Goal: Task Accomplishment & Management: Manage account settings

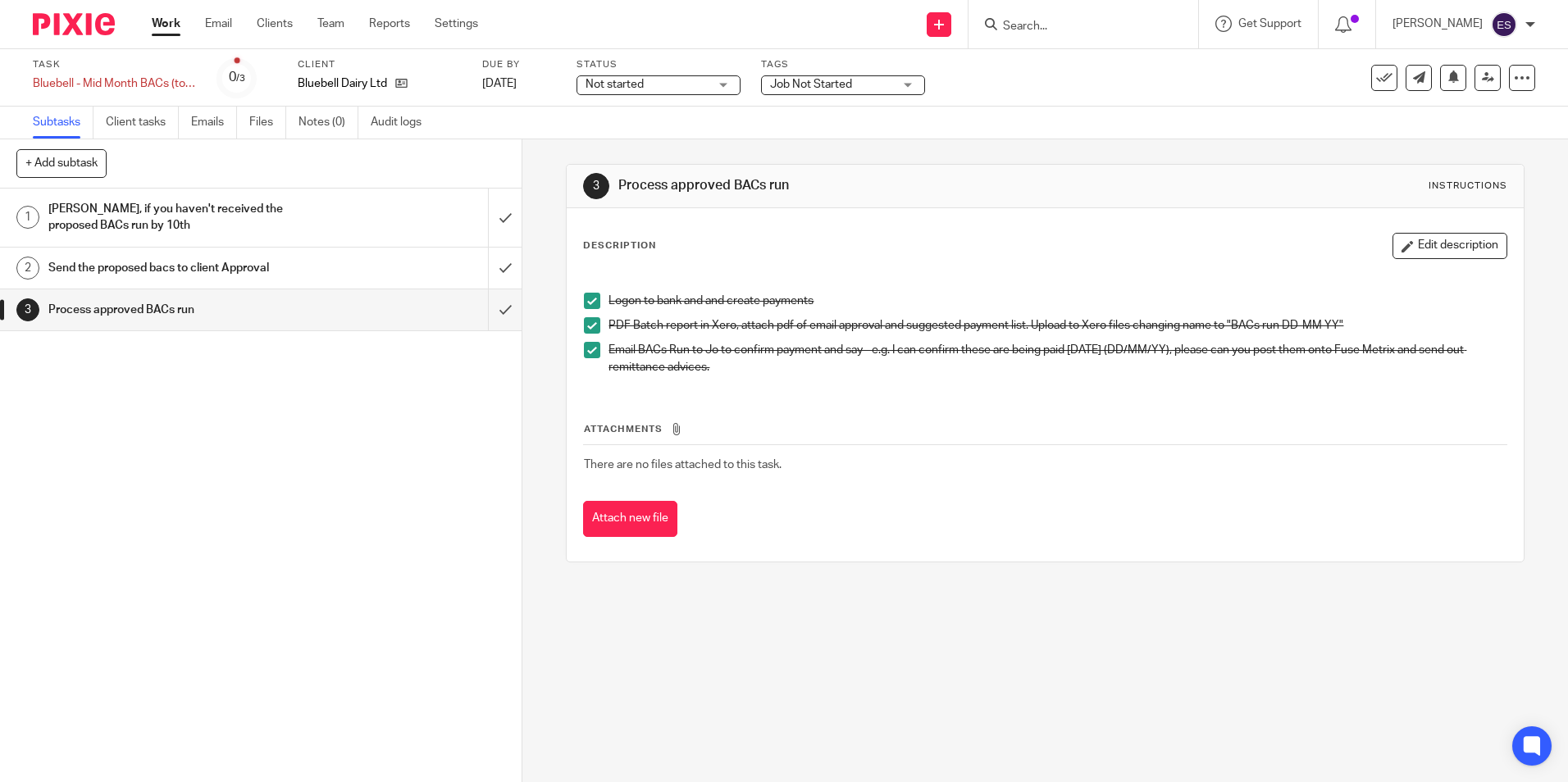
click at [778, 14] on form at bounding box center [1088, 24] width 175 height 20
click at [778, 34] on form at bounding box center [1088, 24] width 175 height 20
click at [778, 25] on input "Search" at bounding box center [1075, 27] width 148 height 14
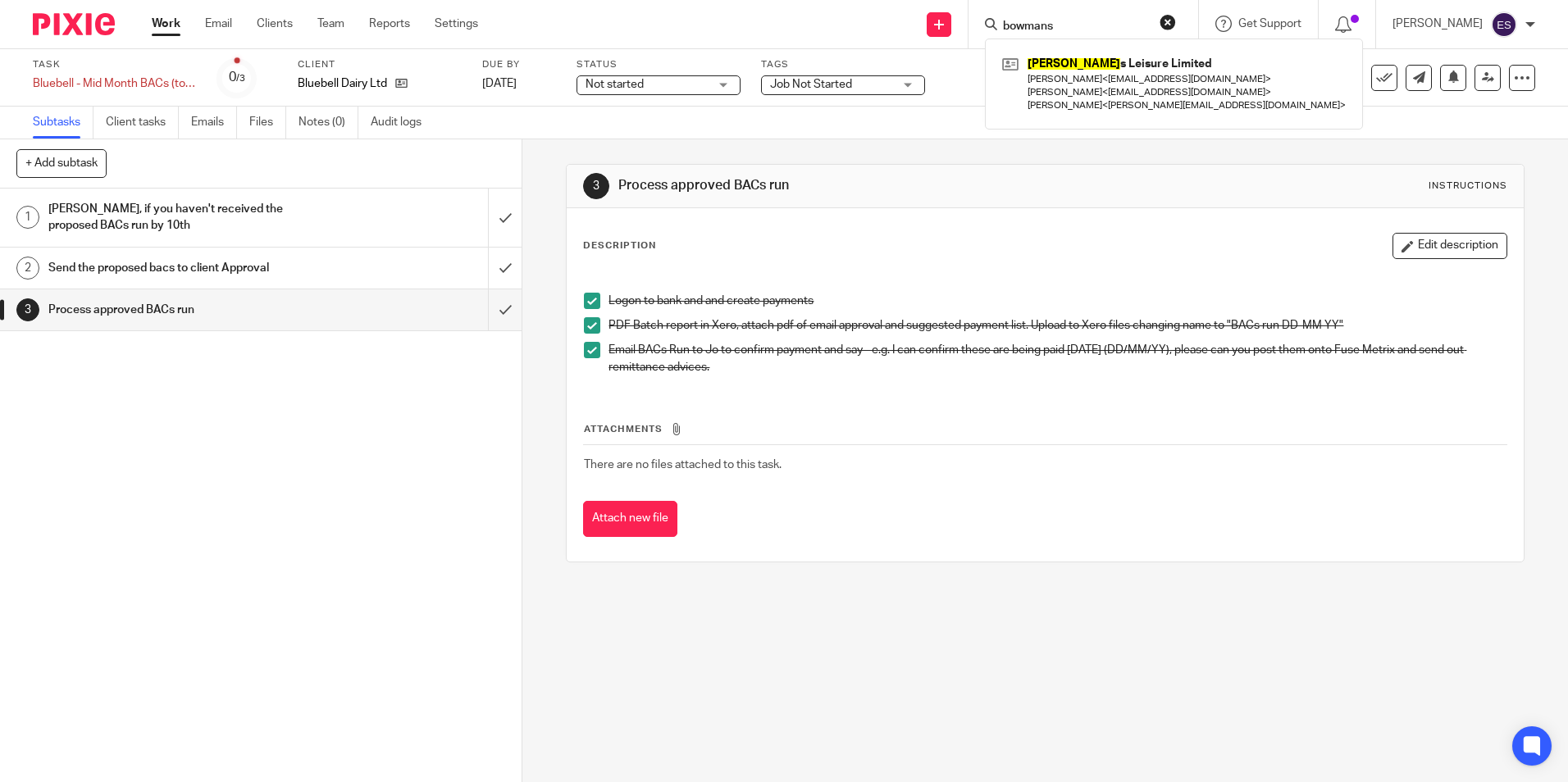
type input "bowmans"
click button "submit" at bounding box center [0, 0] width 0 height 0
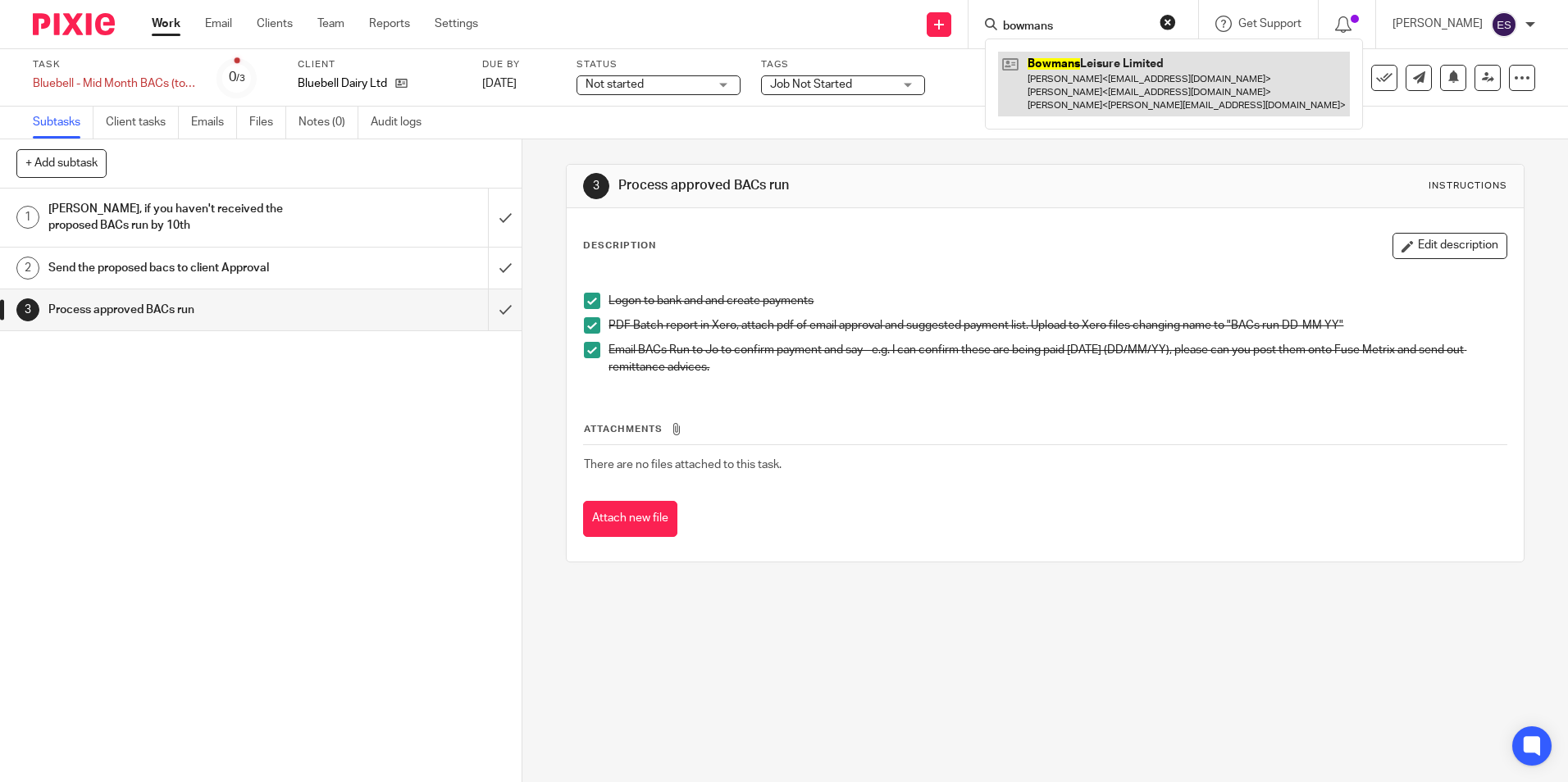
click at [778, 95] on link at bounding box center [1173, 84] width 352 height 65
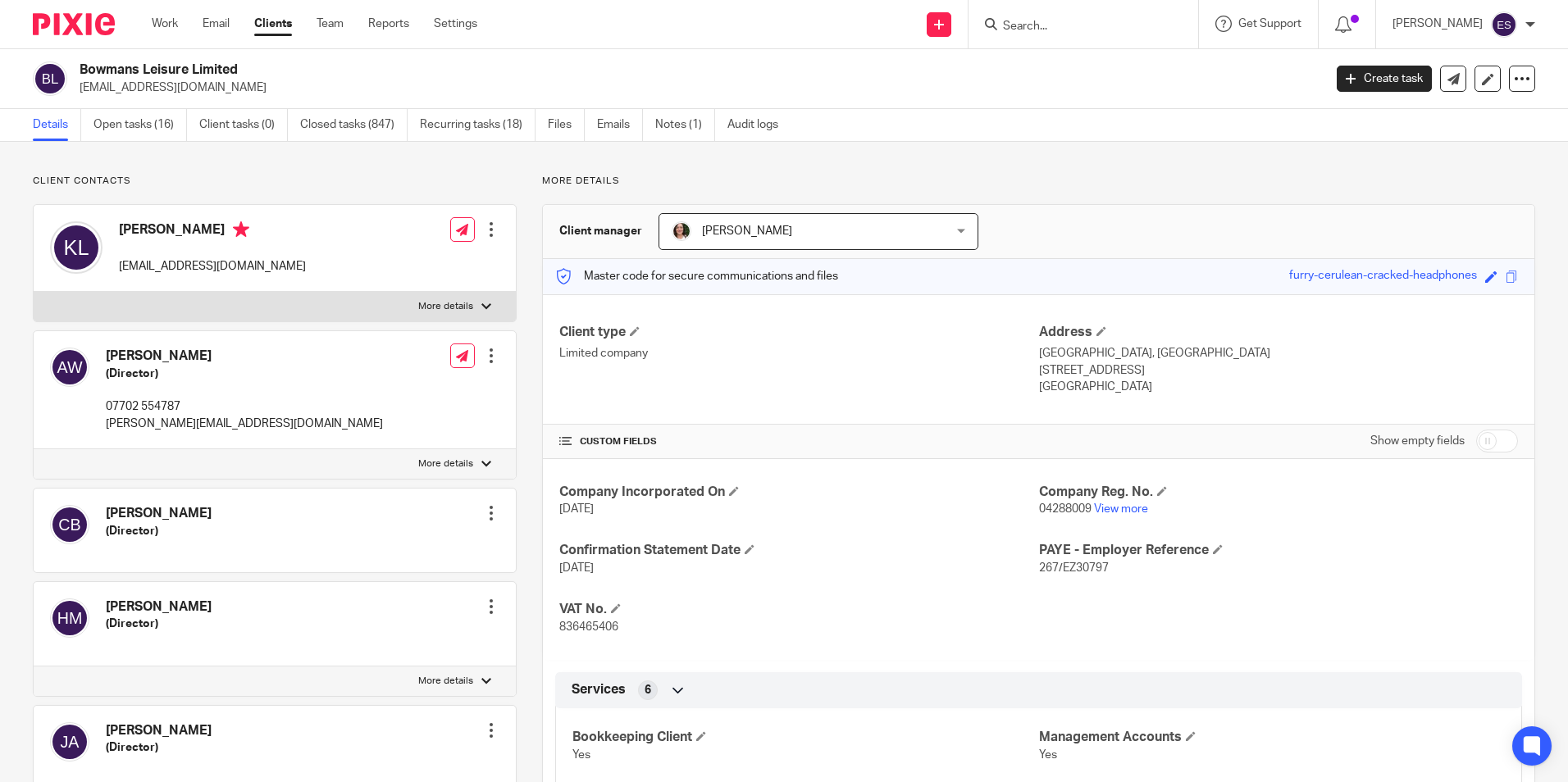
click at [435, 108] on div "Bowmans Leisure Limited lyssa@willowsactivityfarm.com Create task Update from C…" at bounding box center [784, 79] width 1568 height 60
click at [441, 114] on link "Recurring tasks (18)" at bounding box center [477, 125] width 115 height 32
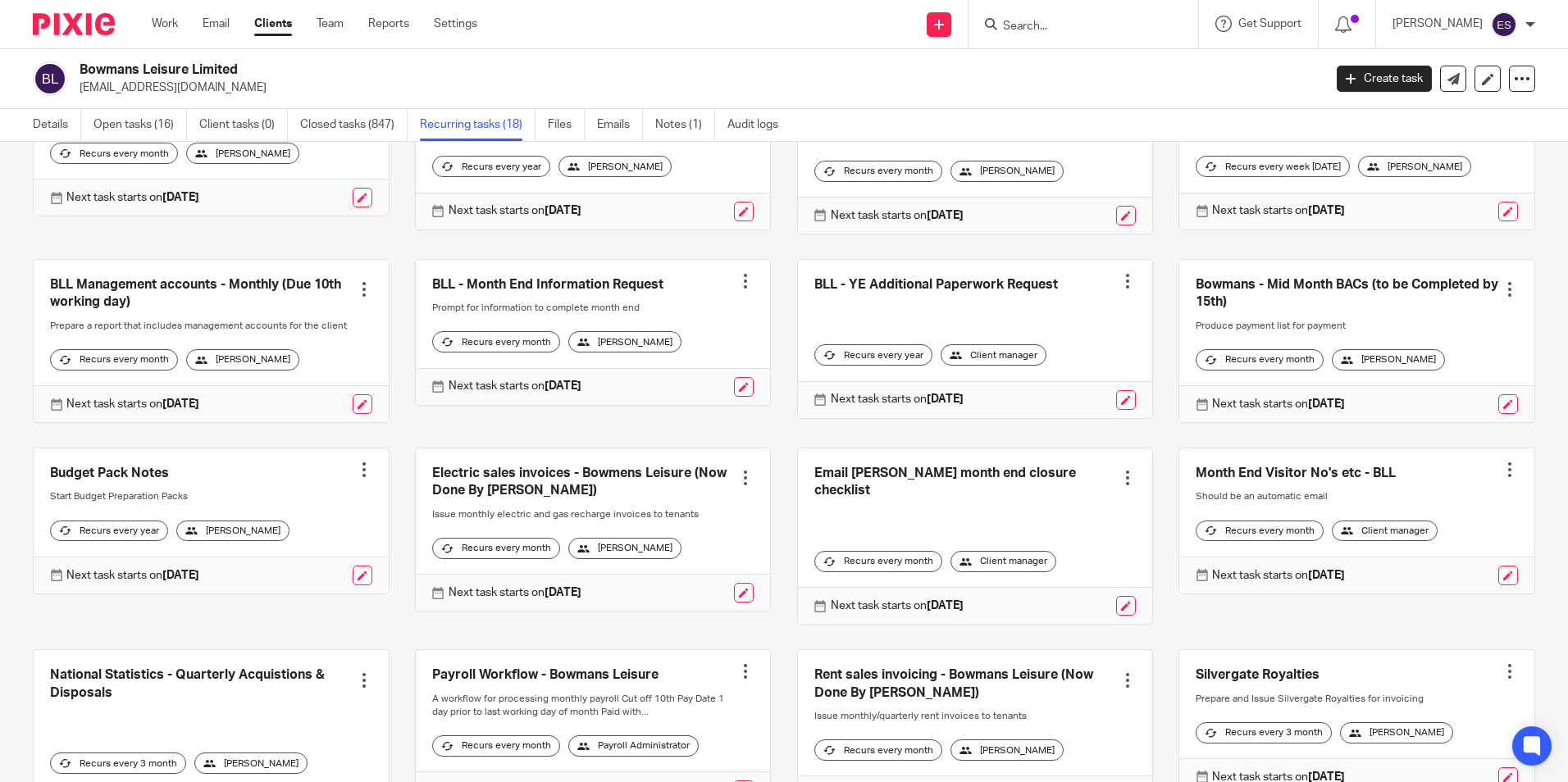
scroll to position [164, 0]
click at [1250, 294] on link at bounding box center [1356, 342] width 355 height 162
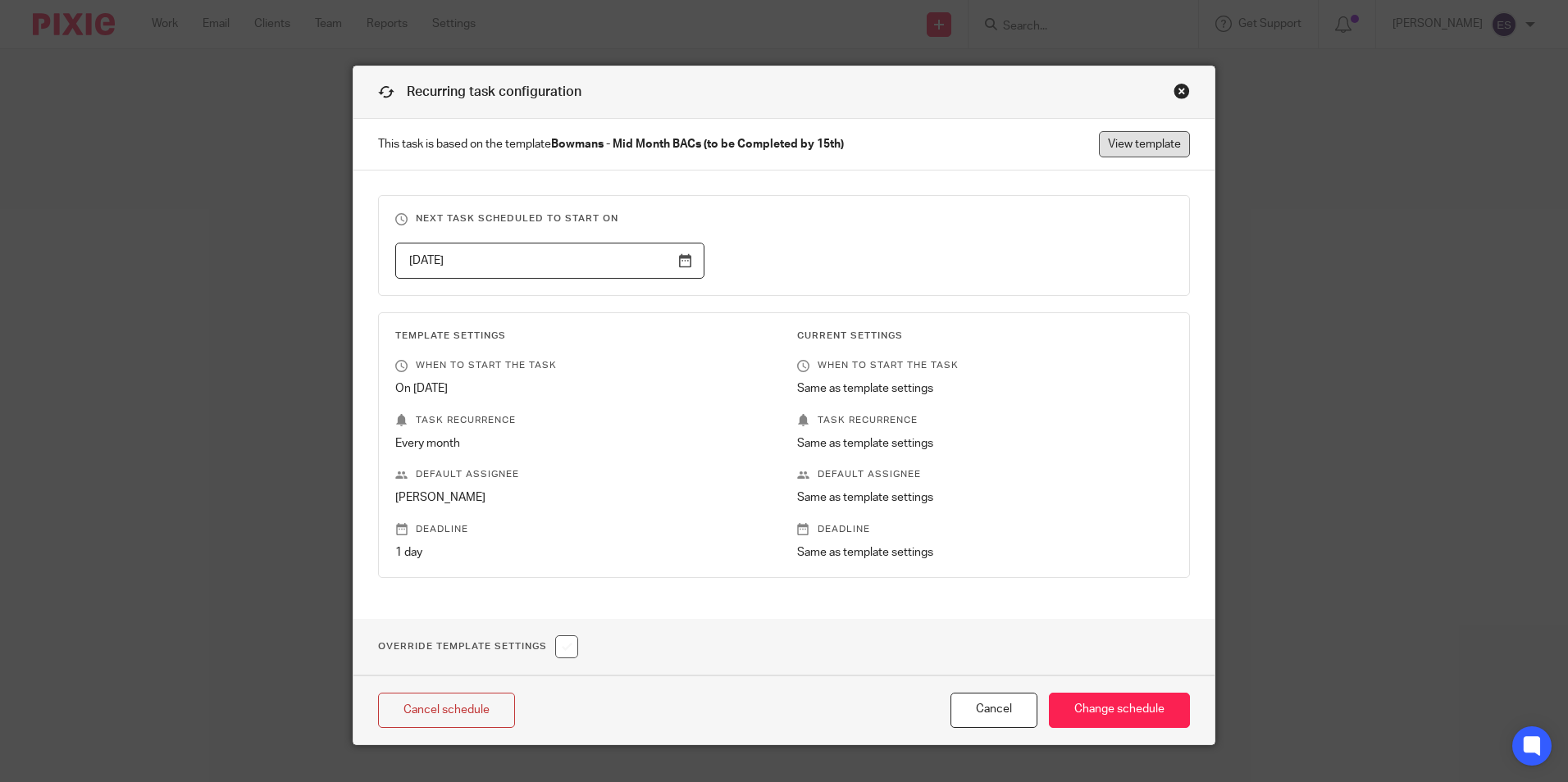
click at [1124, 143] on link "View template" at bounding box center [1144, 145] width 91 height 27
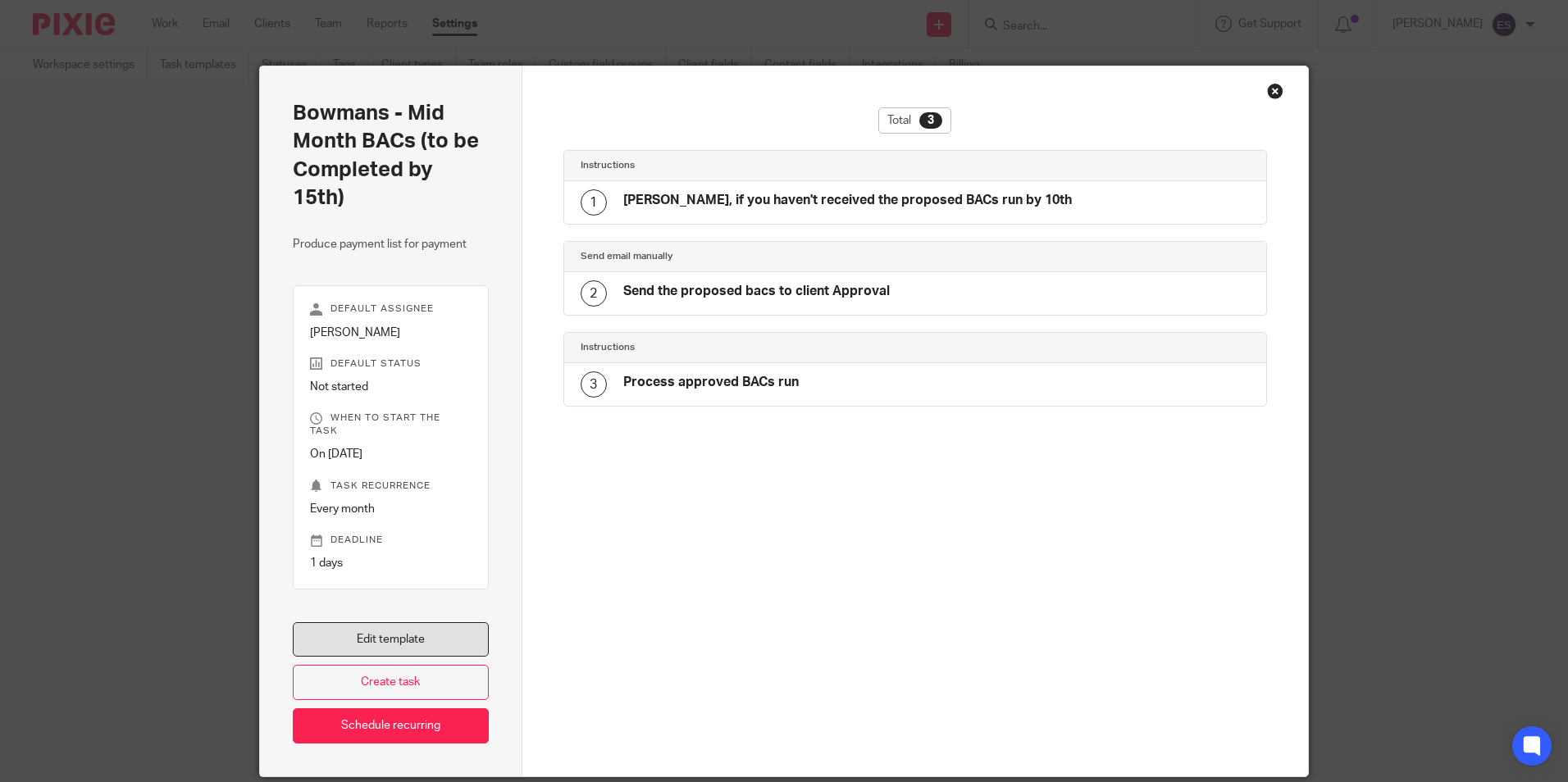
click at [393, 622] on link "Edit template" at bounding box center [390, 639] width 196 height 35
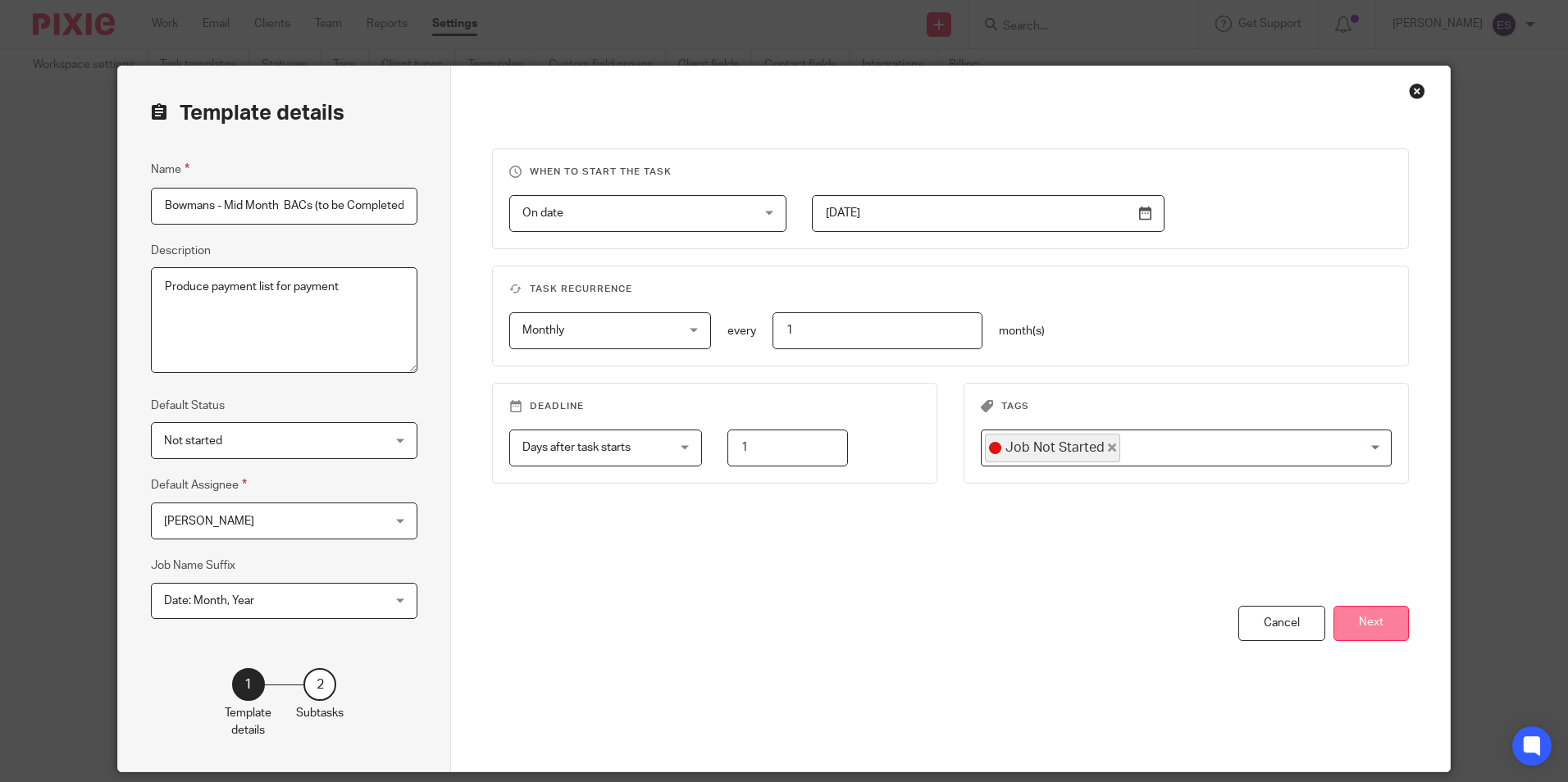
click at [1368, 622] on button "Next" at bounding box center [1371, 623] width 75 height 35
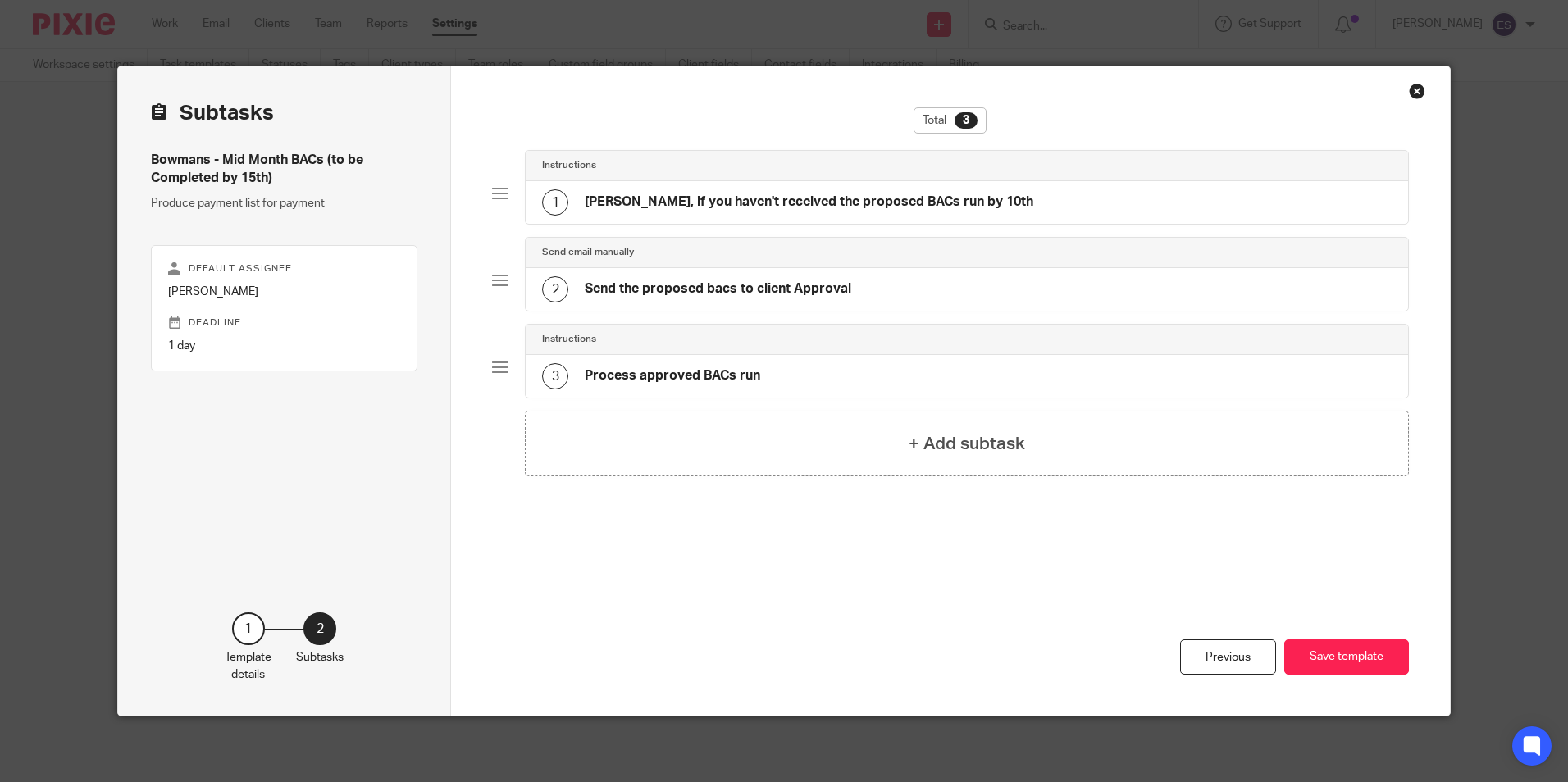
click at [733, 278] on div "2 Send the proposed bacs to client Approval" at bounding box center [696, 290] width 309 height 27
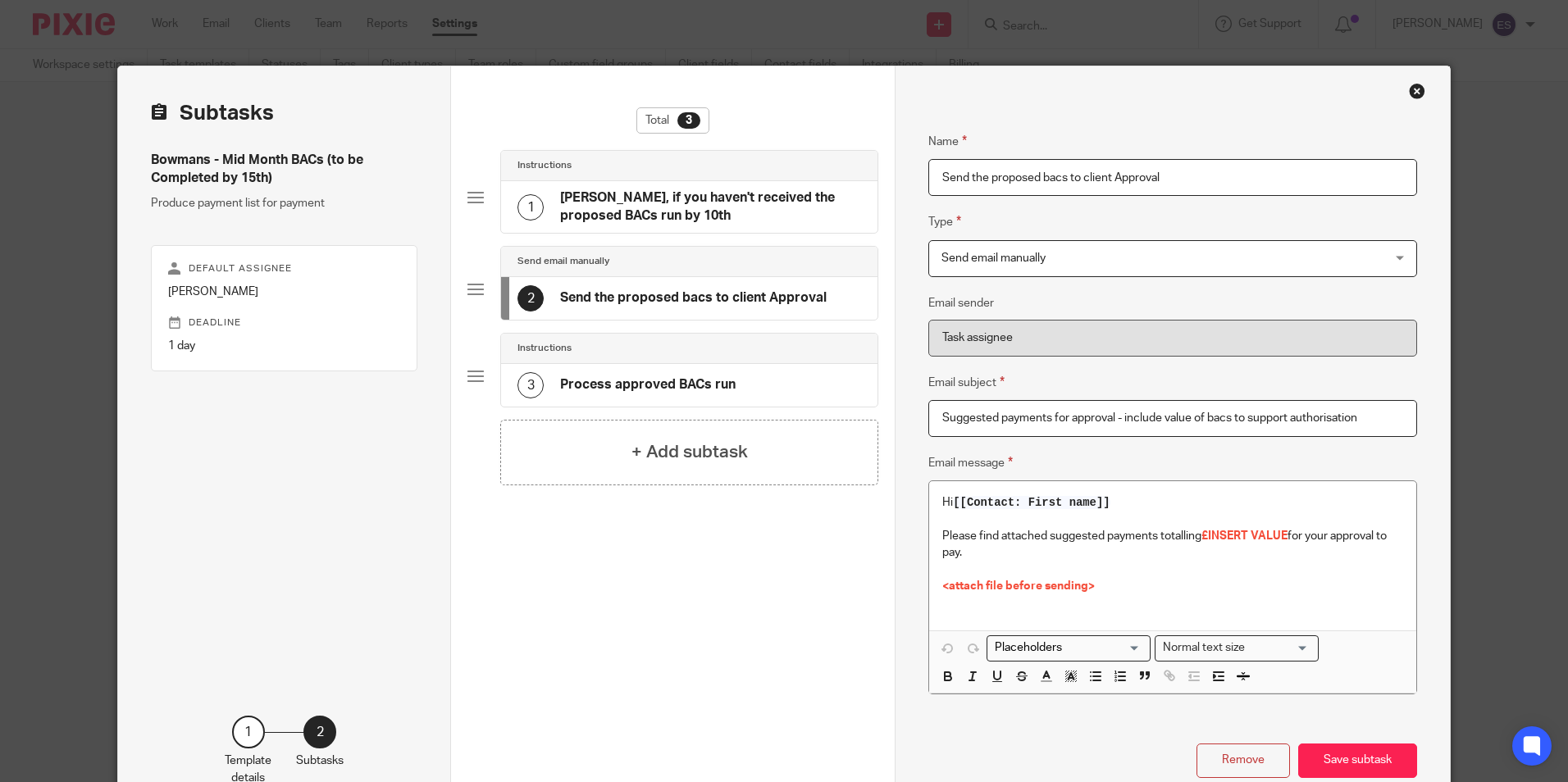
click at [631, 389] on h4 "Process approved BACs run" at bounding box center [648, 385] width 175 height 17
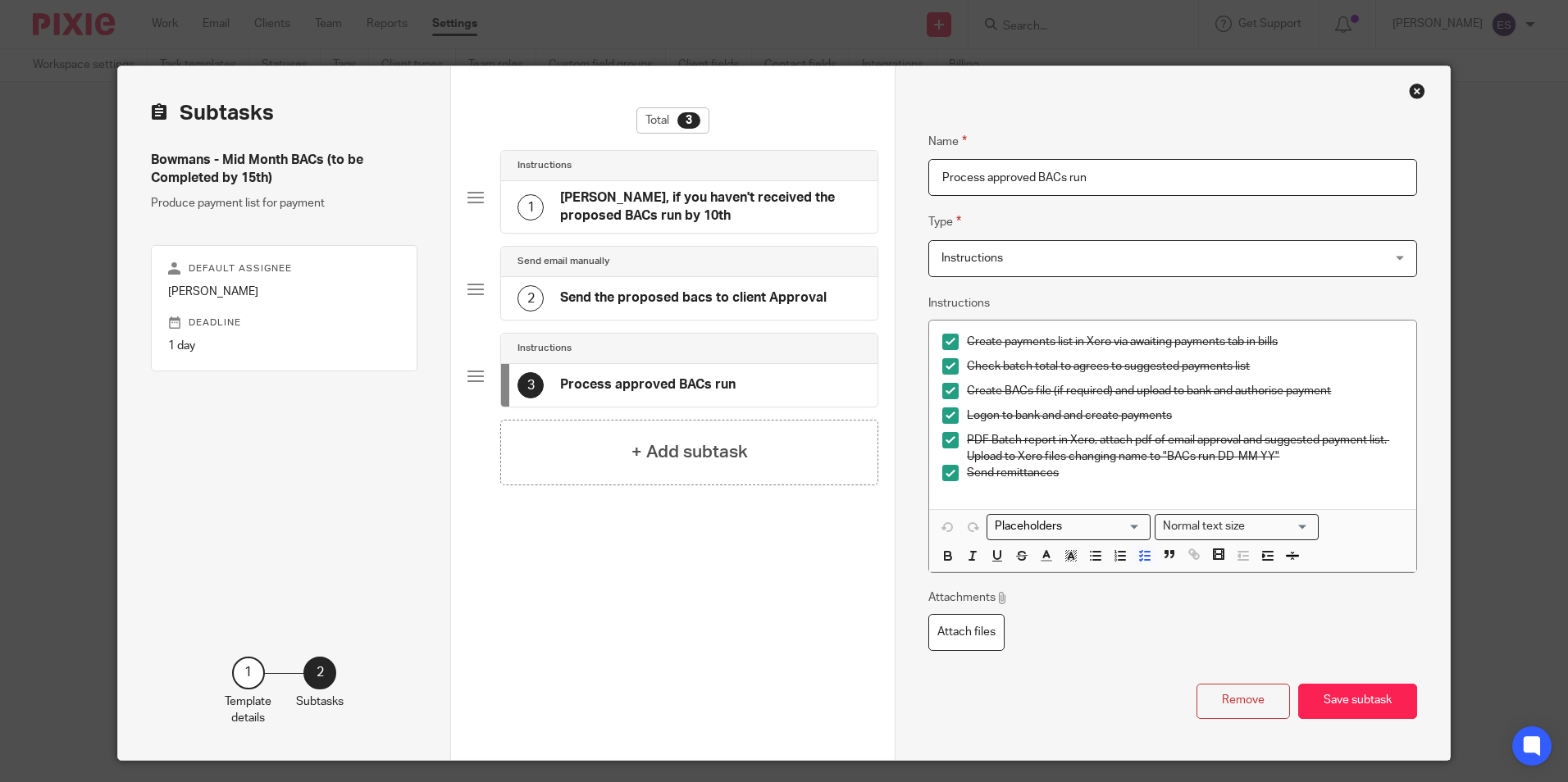
click at [1410, 93] on div "Close this dialog window" at bounding box center [1416, 91] width 16 height 16
